Goal: Task Accomplishment & Management: Manage account settings

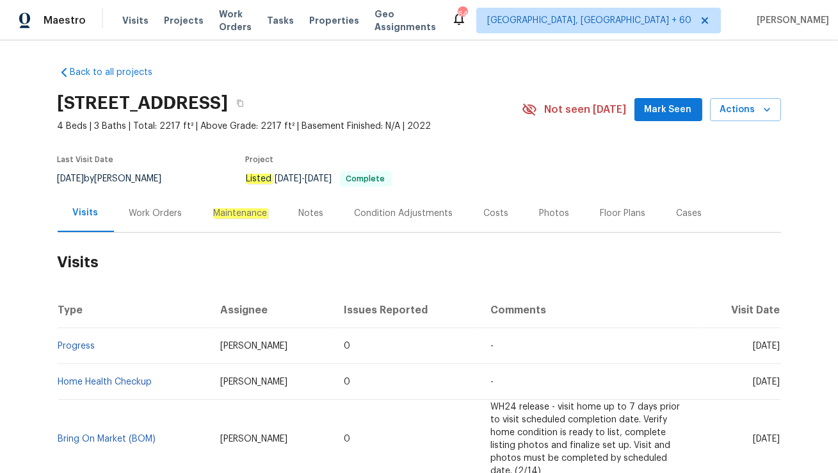
click at [159, 199] on div "Work Orders" at bounding box center [156, 213] width 84 height 38
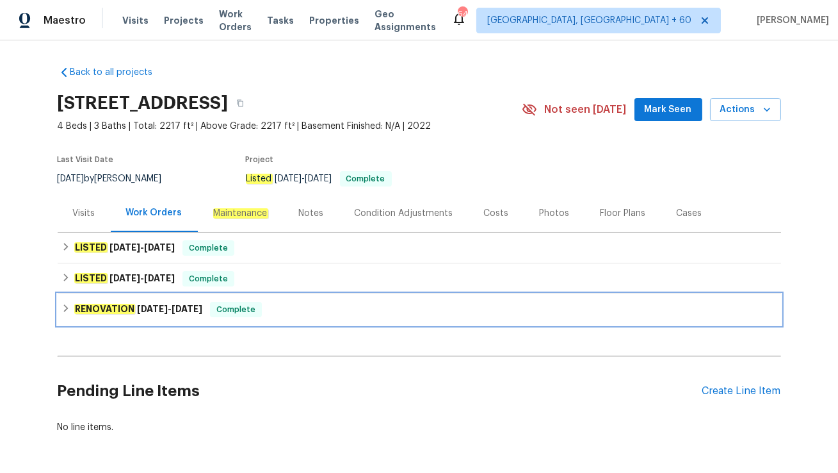
click at [261, 306] on span "Complete" at bounding box center [235, 309] width 49 height 13
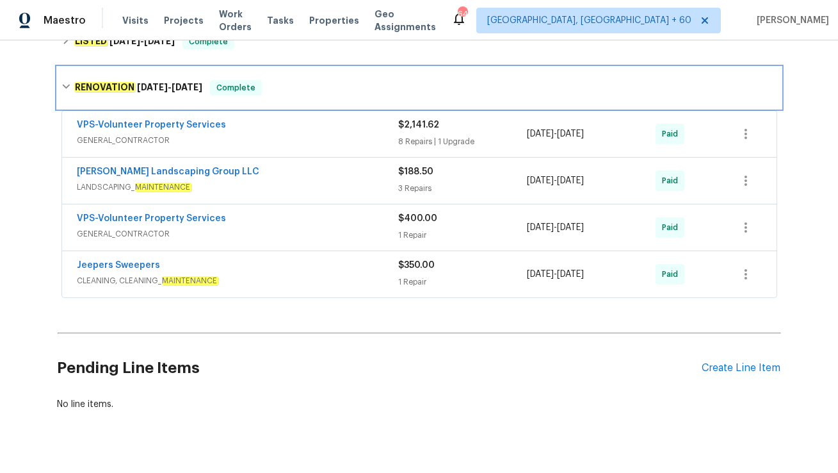
scroll to position [261, 0]
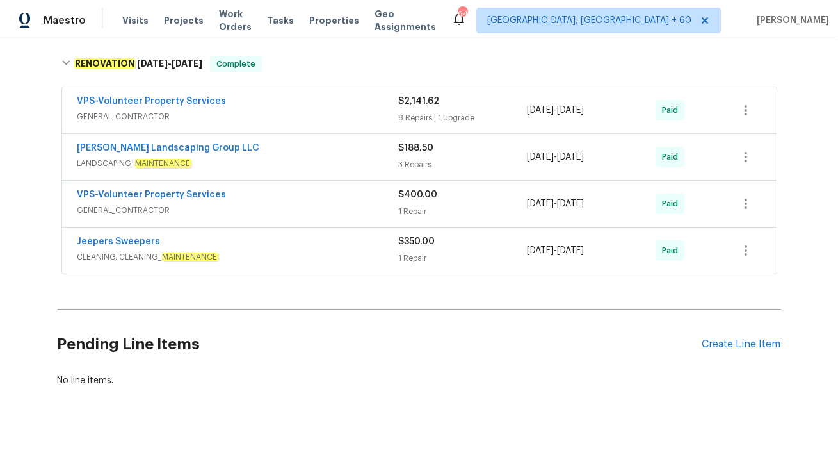
click at [237, 252] on span "CLEANING, CLEANING_ MAINTENANCE" at bounding box center [238, 256] width 322 height 13
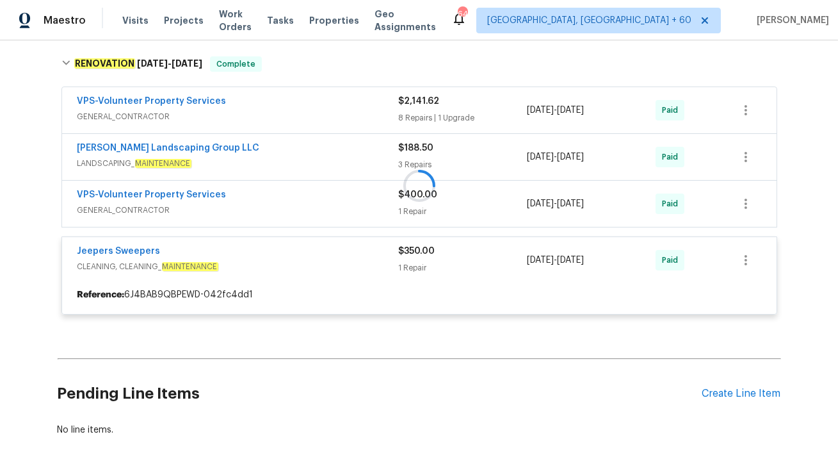
click at [224, 201] on div at bounding box center [420, 186] width 724 height 284
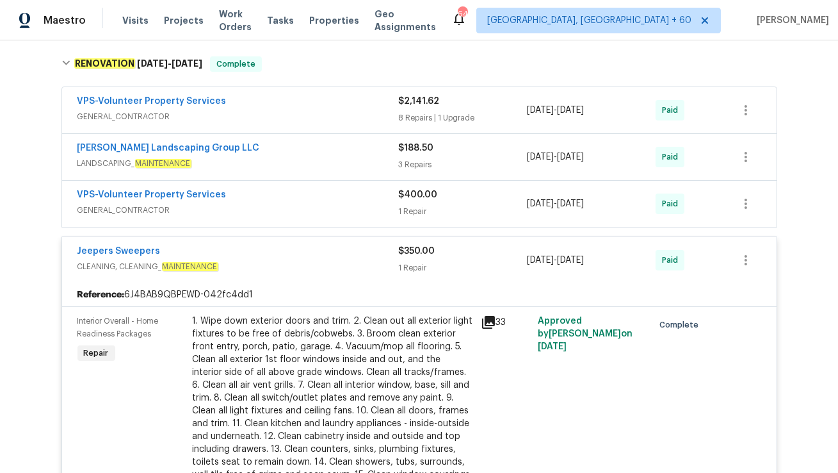
click at [195, 205] on span "GENERAL_CONTRACTOR" at bounding box center [238, 210] width 322 height 13
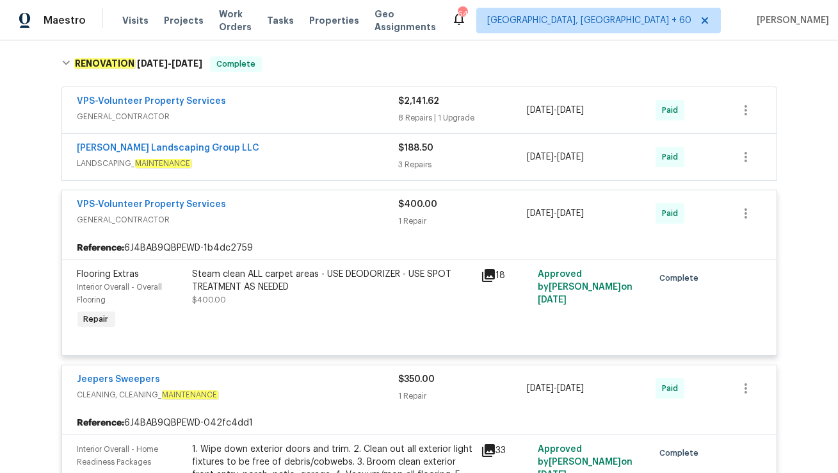
click at [219, 155] on div "Sandoval Landscaping Group LLC" at bounding box center [238, 149] width 322 height 15
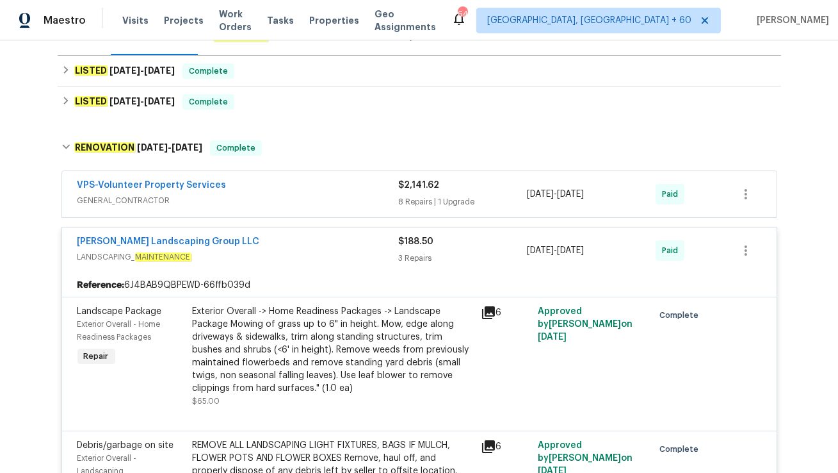
scroll to position [124, 0]
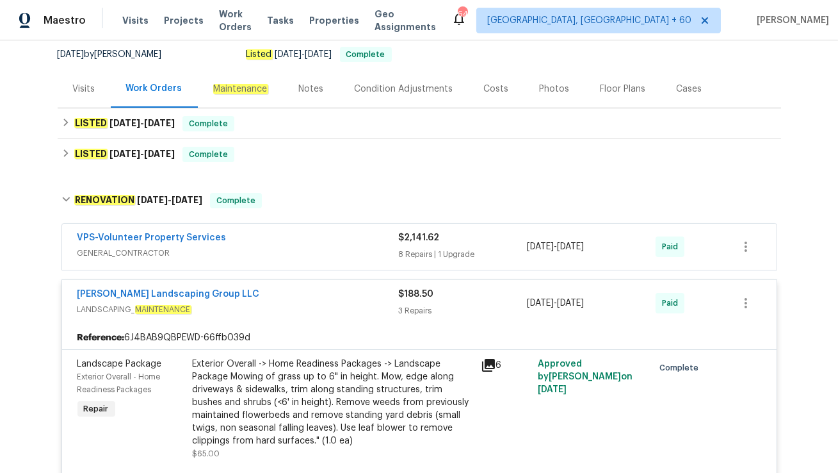
click at [225, 253] on span "GENERAL_CONTRACTOR" at bounding box center [238, 253] width 322 height 13
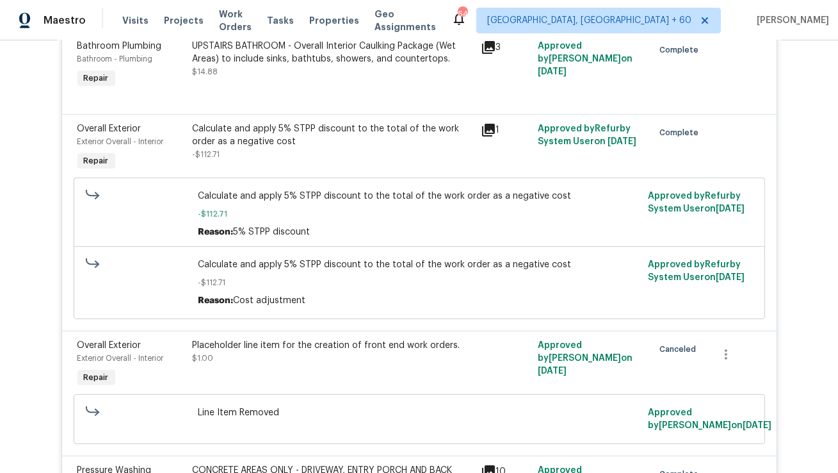
scroll to position [614, 0]
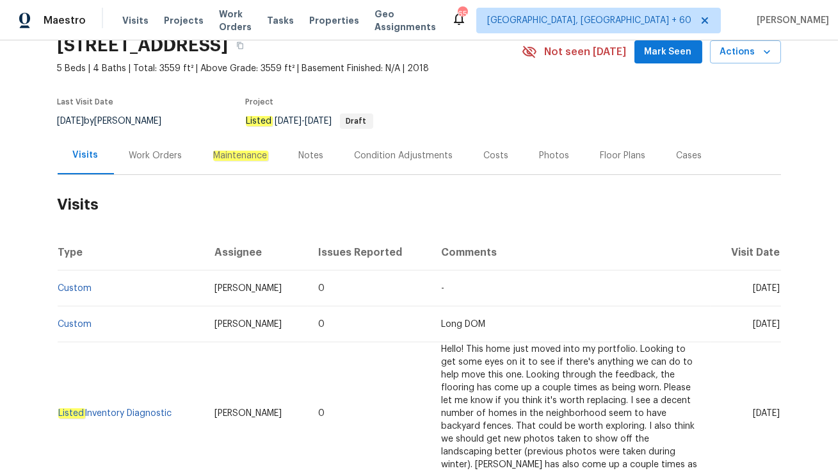
scroll to position [67, 0]
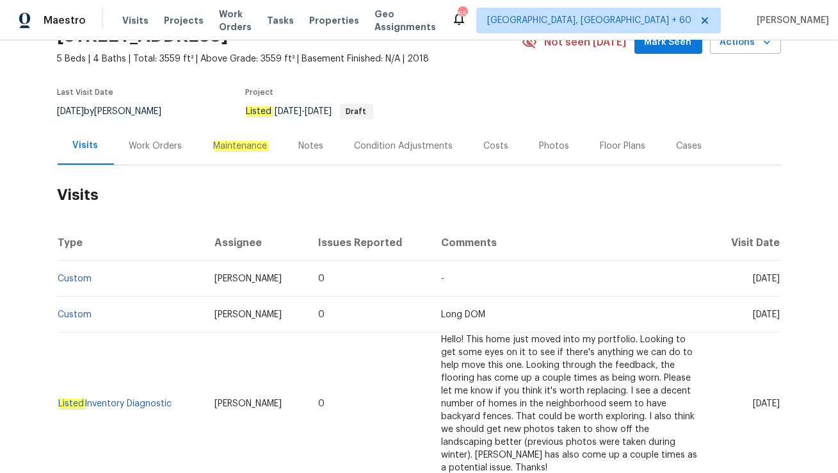
click at [156, 140] on div "Work Orders" at bounding box center [155, 146] width 53 height 13
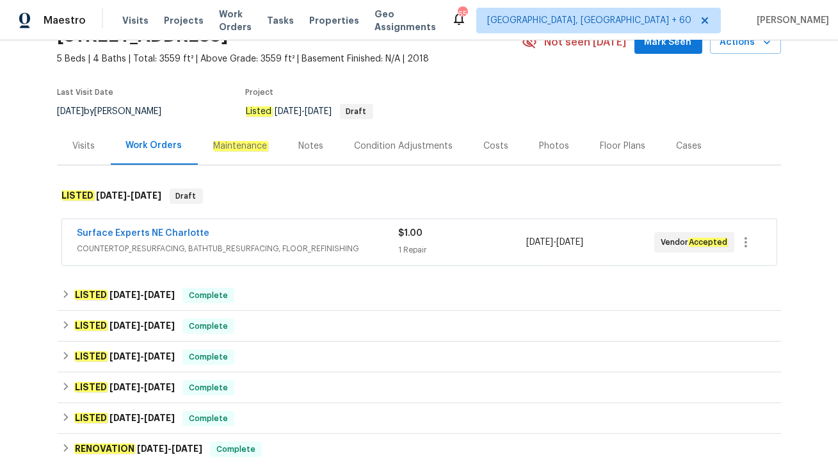
click at [224, 230] on div "Surface Experts NE Charlotte" at bounding box center [237, 234] width 321 height 15
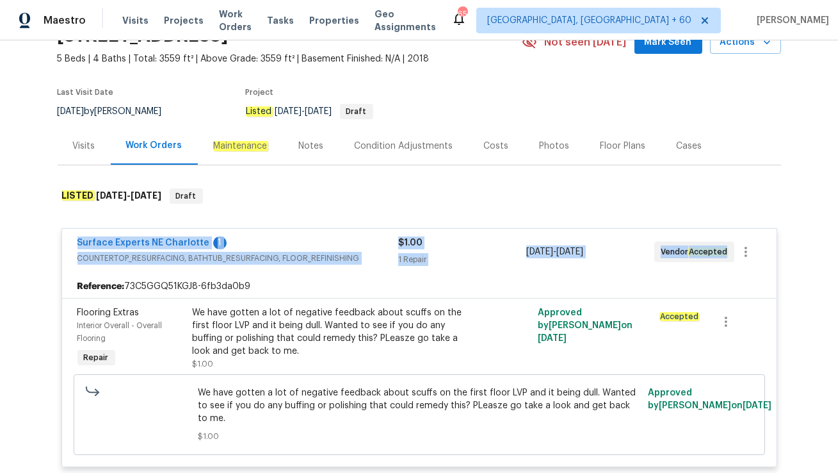
drag, startPoint x: 73, startPoint y: 239, endPoint x: 727, endPoint y: 260, distance: 654.3
click at [727, 260] on div "Surface Experts NE Charlotte 1 COUNTERTOP_RESURFACING, BATHTUB_RESURFACING, FLO…" at bounding box center [419, 252] width 715 height 46
copy div "Surface Experts NE Charlotte 1 COUNTERTOP_RESURFACING, BATHTUB_RESURFACING, FLO…"
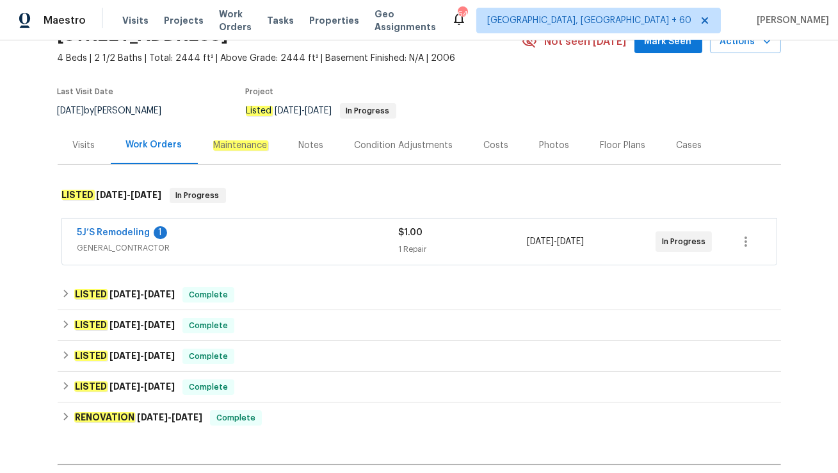
scroll to position [69, 0]
click at [251, 233] on div "5J’S Remodeling 1" at bounding box center [238, 232] width 322 height 15
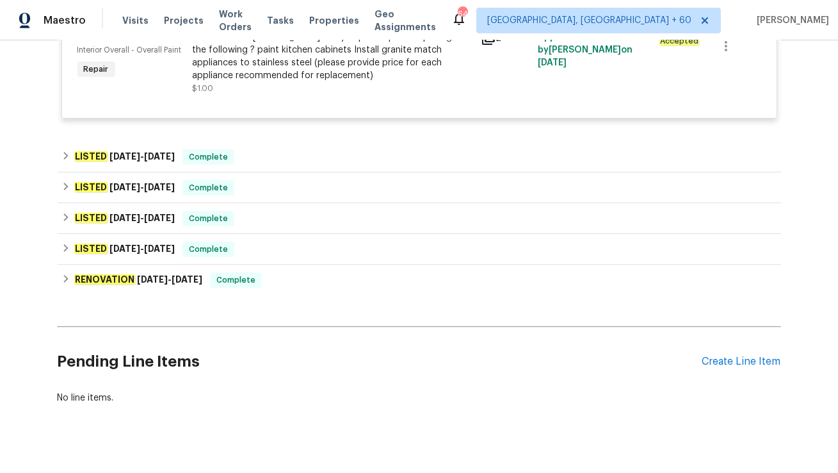
scroll to position [361, 0]
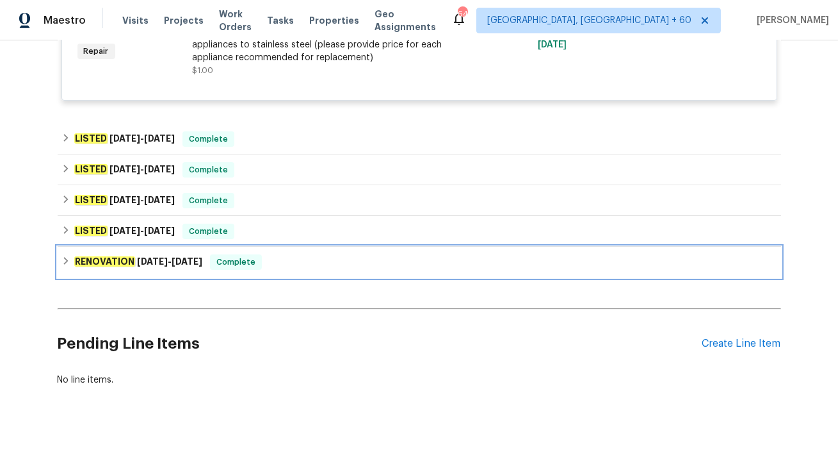
click at [284, 273] on div "RENOVATION 1/7/25 - 1/24/25 Complete" at bounding box center [420, 262] width 724 height 31
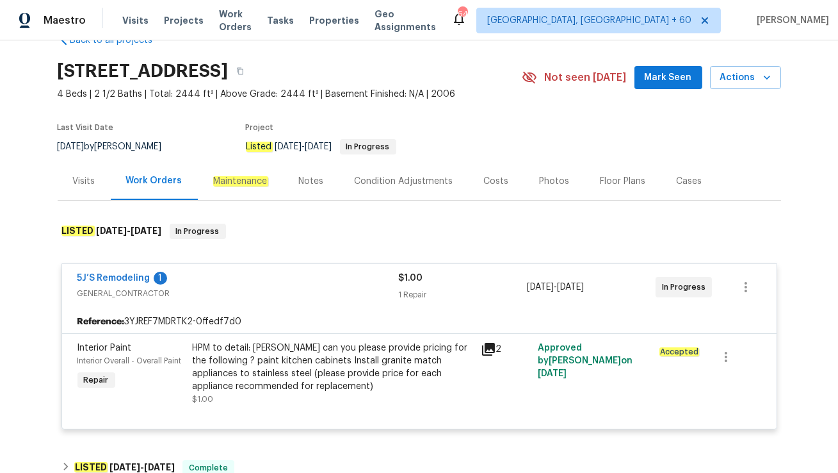
scroll to position [0, 0]
